Goal: Complete application form

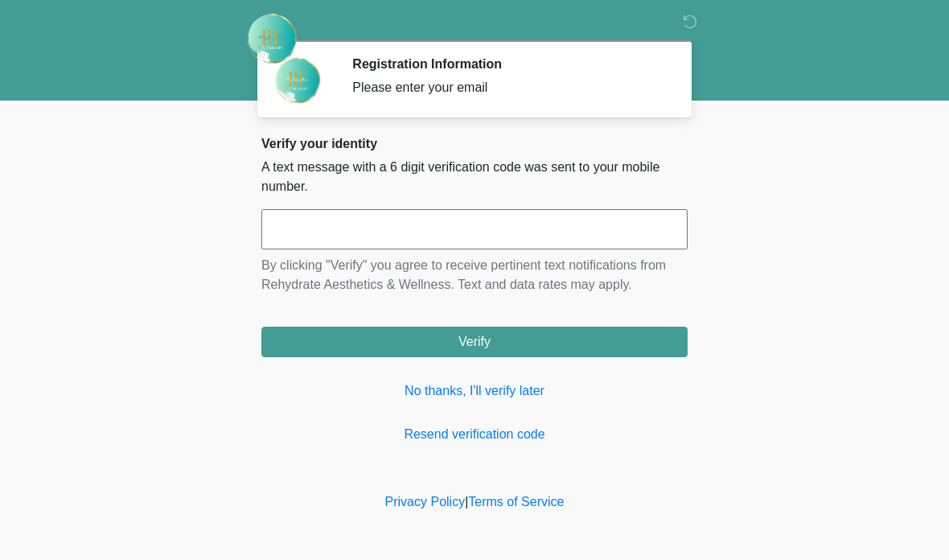
click at [446, 220] on input "text" at bounding box center [474, 229] width 426 height 40
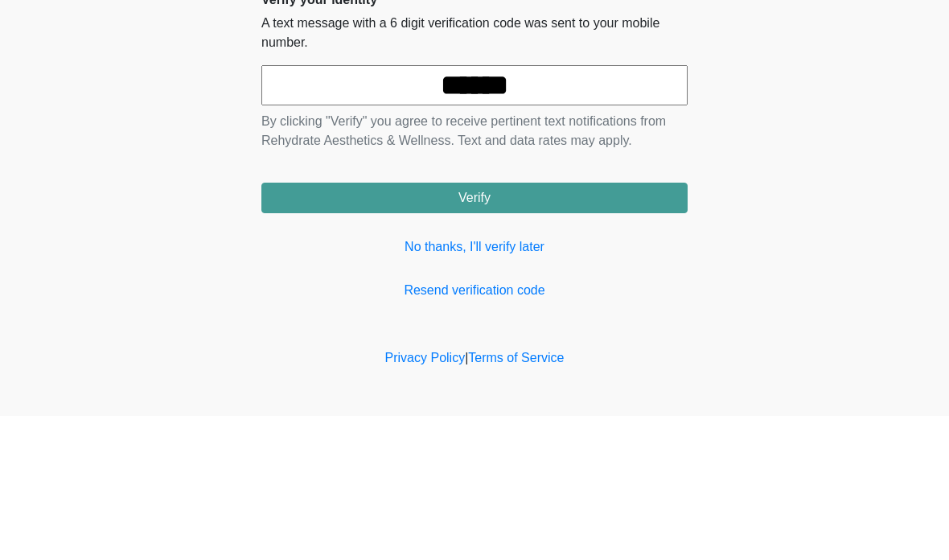
type input "******"
click at [475, 327] on button "Verify" at bounding box center [474, 342] width 426 height 31
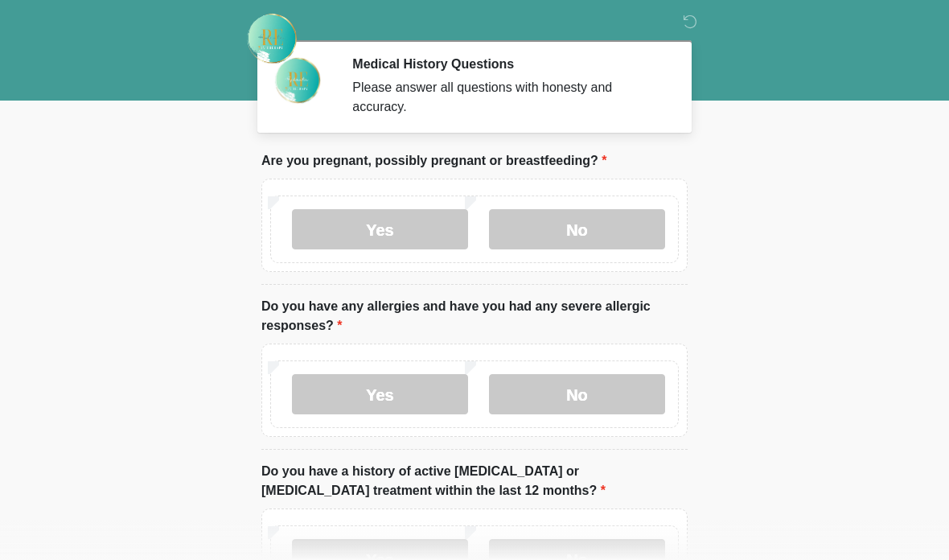
click at [590, 219] on label "No" at bounding box center [577, 229] width 176 height 40
click at [603, 385] on label "No" at bounding box center [577, 394] width 176 height 40
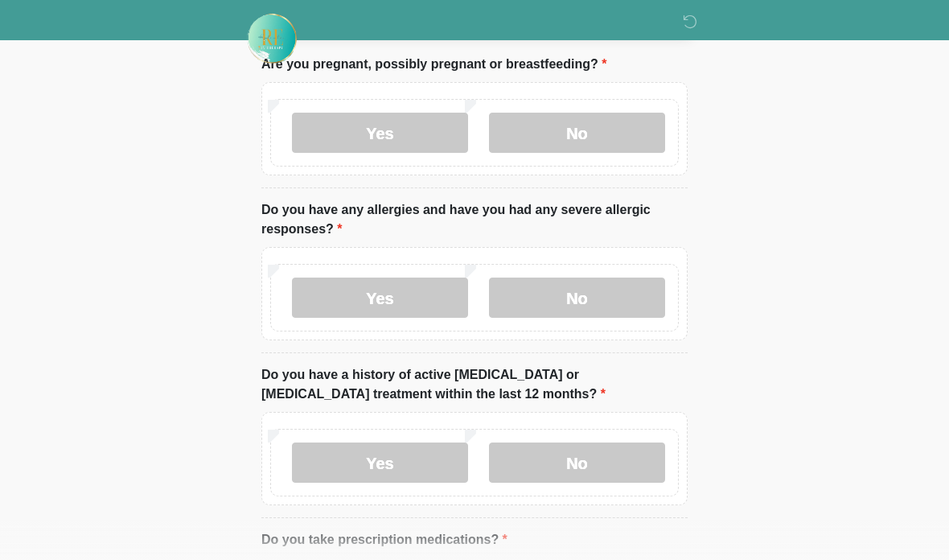
scroll to position [111, 0]
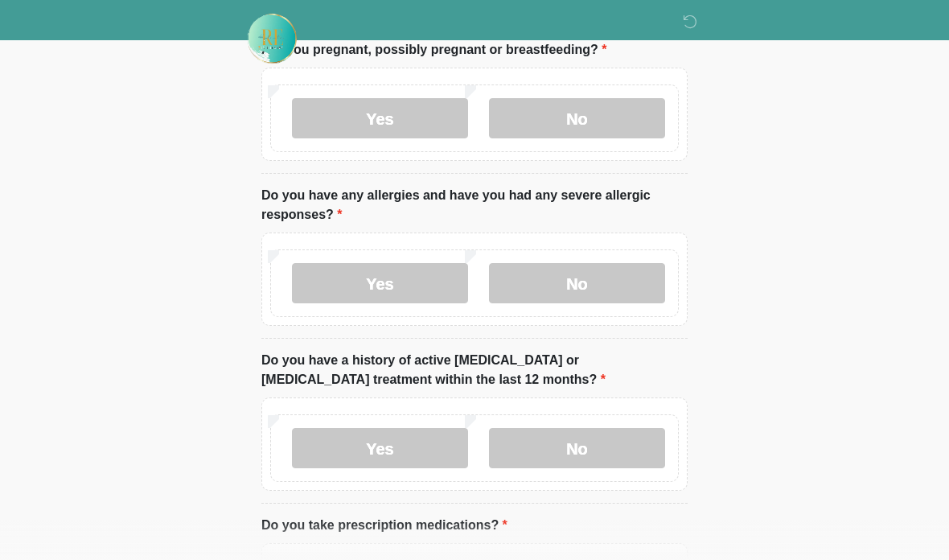
click at [592, 446] on label "No" at bounding box center [577, 448] width 176 height 40
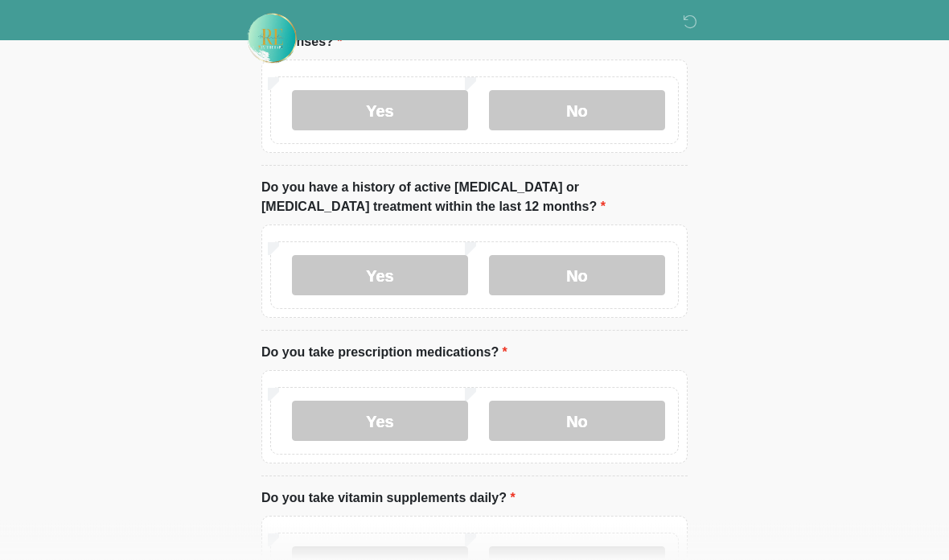
click at [573, 426] on label "No" at bounding box center [577, 421] width 176 height 40
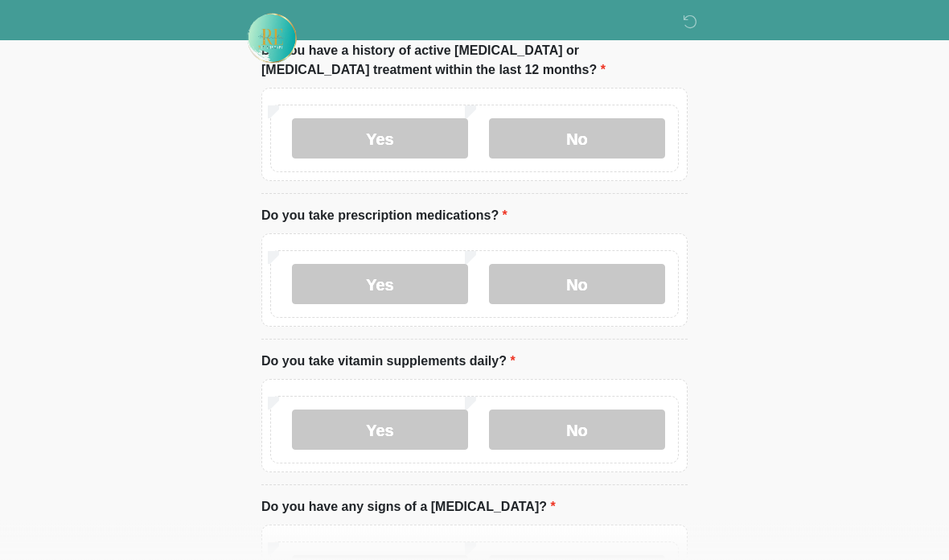
scroll to position [421, 0]
click at [587, 427] on label "No" at bounding box center [577, 430] width 176 height 40
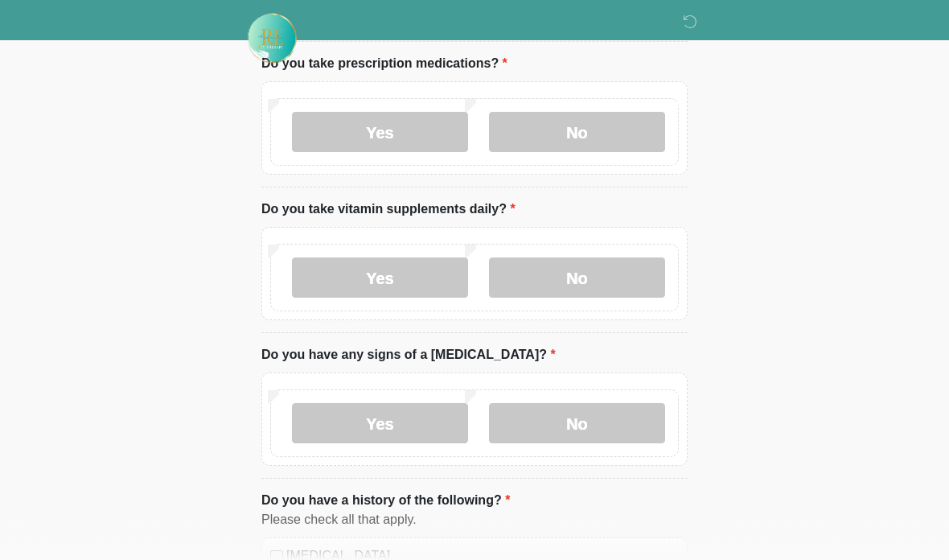
scroll to position [573, 0]
click at [598, 414] on label "No" at bounding box center [577, 423] width 176 height 40
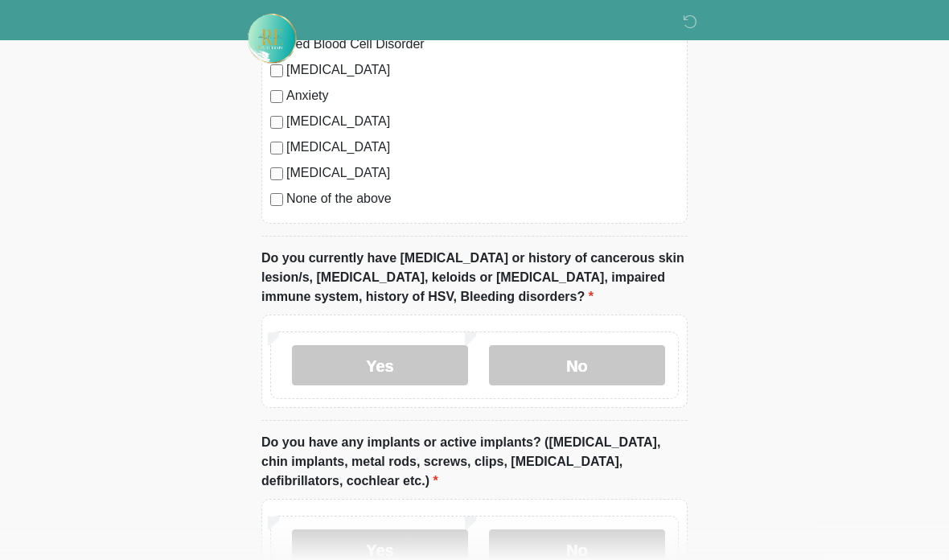
scroll to position [1212, 0]
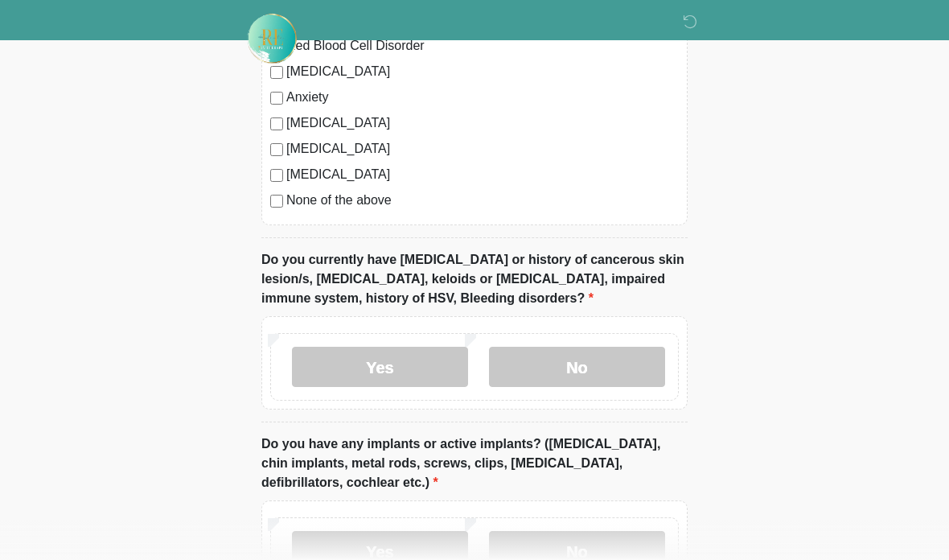
click at [577, 371] on label "No" at bounding box center [577, 367] width 176 height 40
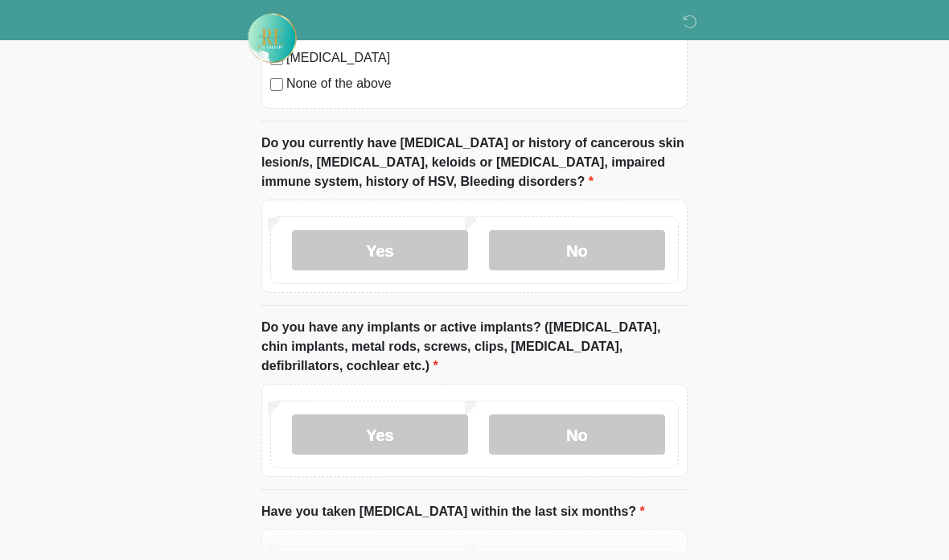
scroll to position [1328, 0]
click at [600, 419] on label "No" at bounding box center [577, 434] width 176 height 40
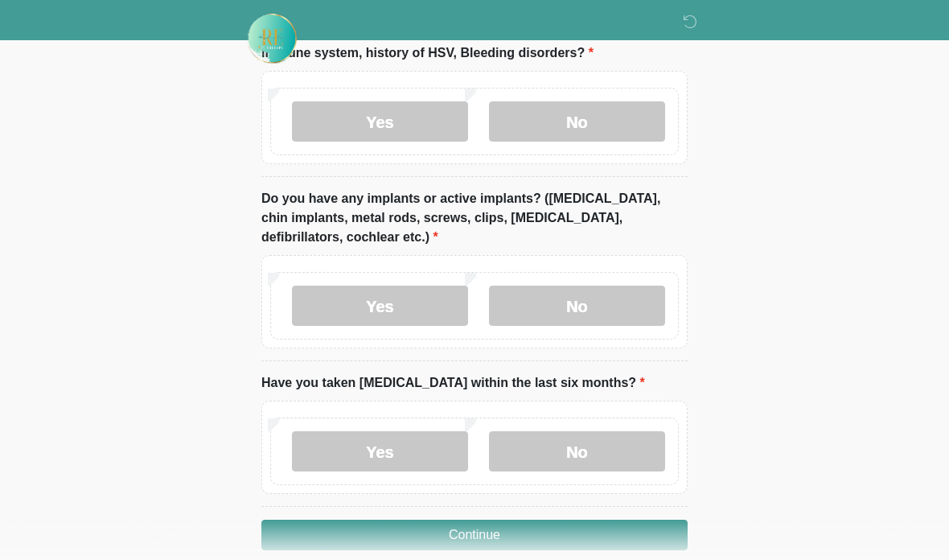
scroll to position [1466, 0]
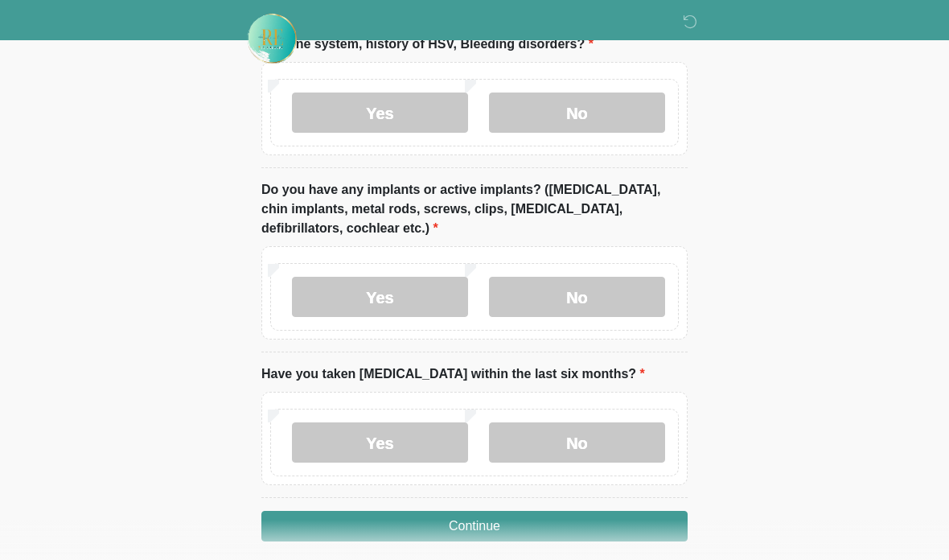
click at [607, 431] on label "No" at bounding box center [577, 442] width 176 height 40
click at [588, 527] on button "Continue" at bounding box center [474, 526] width 426 height 31
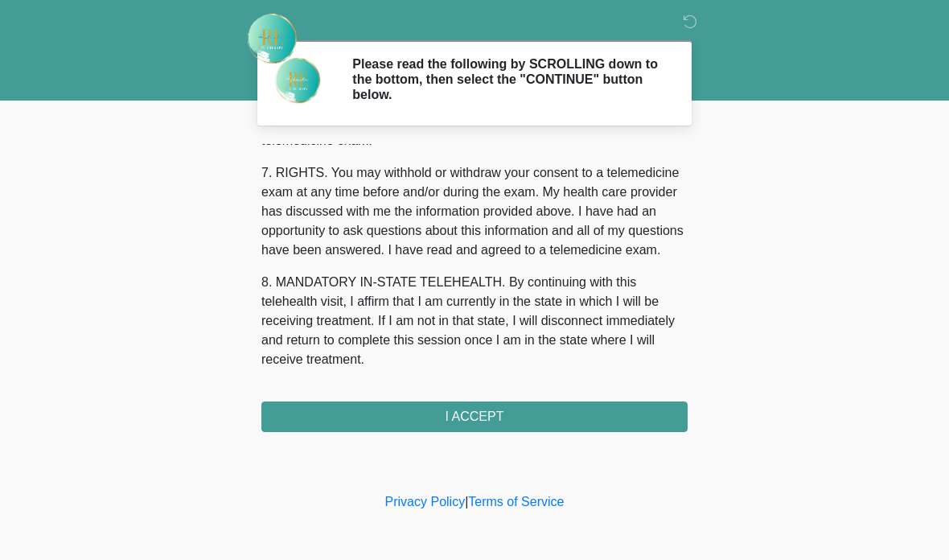
scroll to position [714, 0]
click at [486, 418] on button "I ACCEPT" at bounding box center [474, 416] width 426 height 31
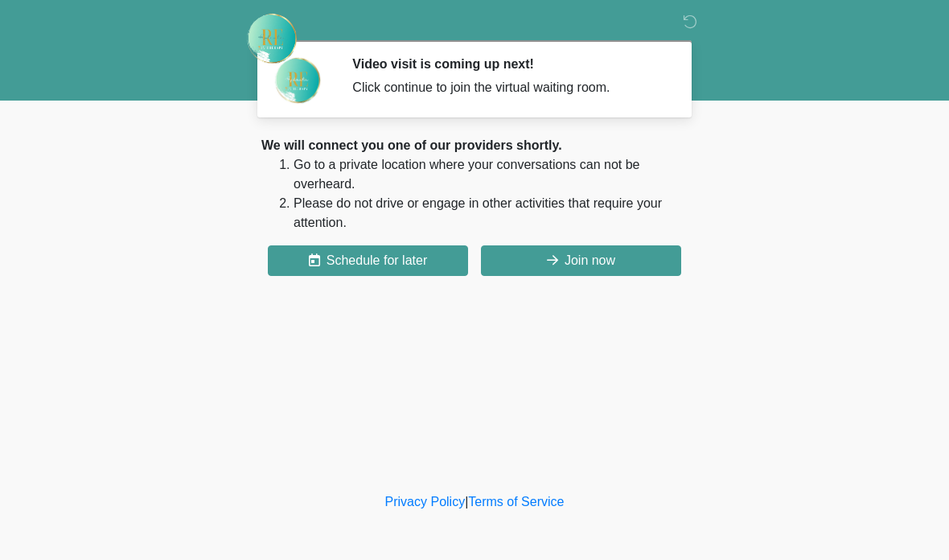
click at [655, 256] on button "Join now" at bounding box center [581, 260] width 200 height 31
